Goal: Task Accomplishment & Management: Use online tool/utility

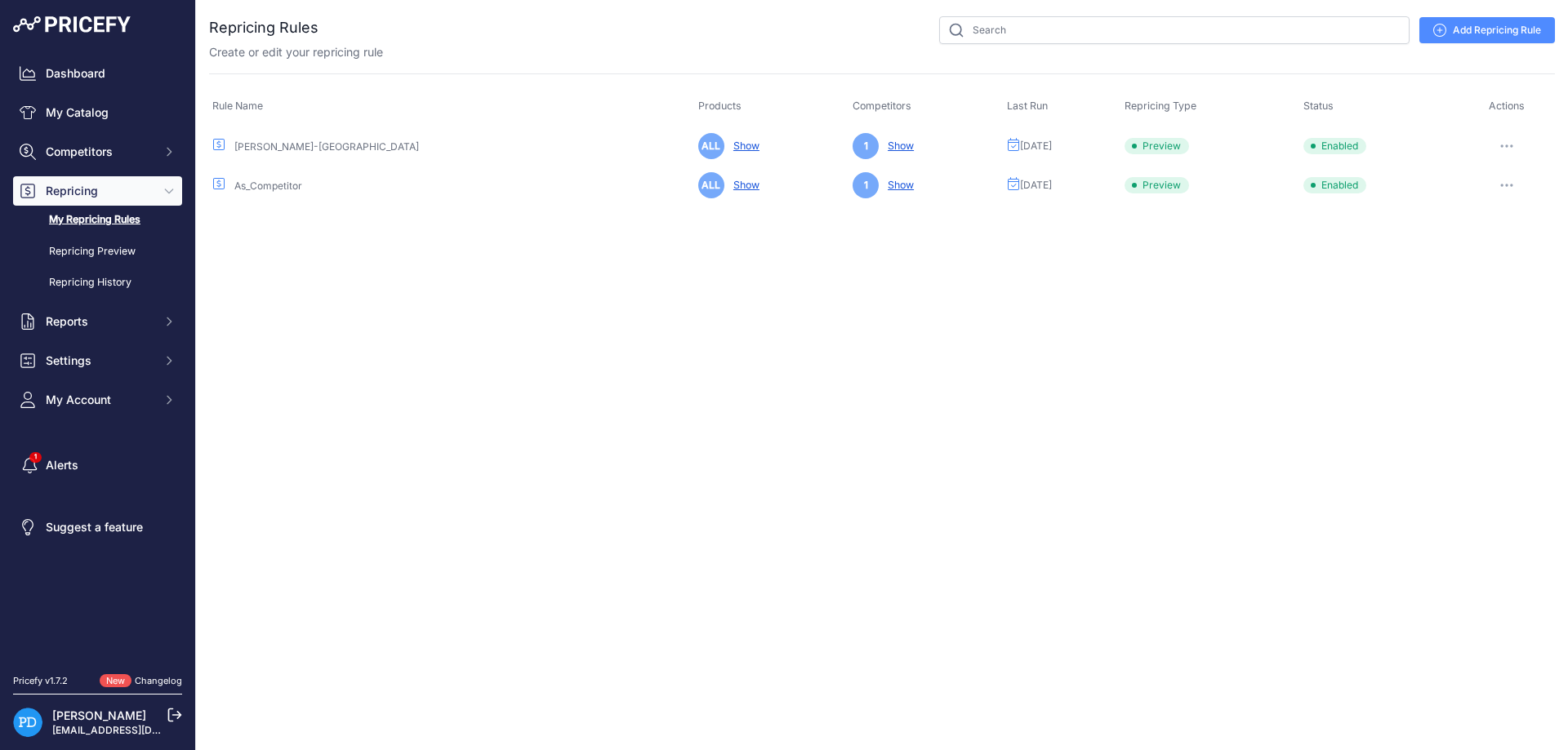
click at [1507, 144] on icon "button" at bounding box center [1507, 146] width 13 height 3
click at [1491, 235] on button "Reprice Now" at bounding box center [1499, 232] width 105 height 26
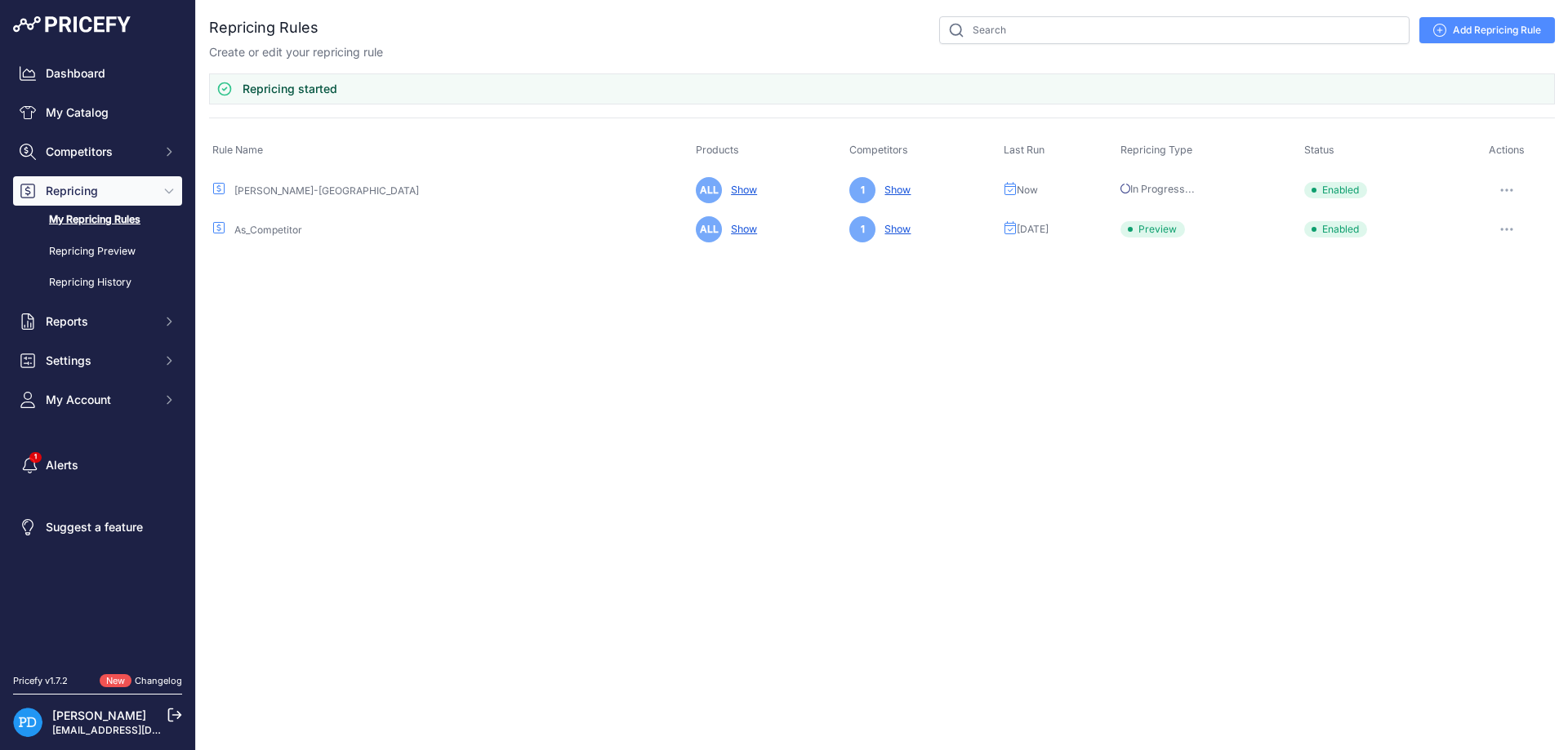
click at [1508, 228] on icon "button" at bounding box center [1507, 230] width 13 height 3
click at [1502, 319] on button "Reprice Now" at bounding box center [1499, 315] width 105 height 26
